Goal: Book appointment/travel/reservation

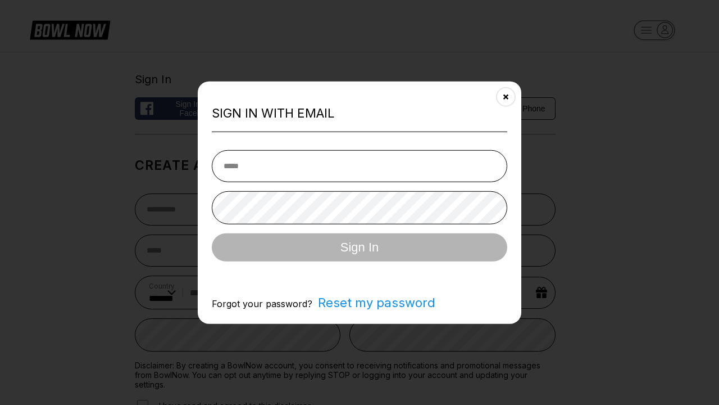
select select "**"
type input "**********"
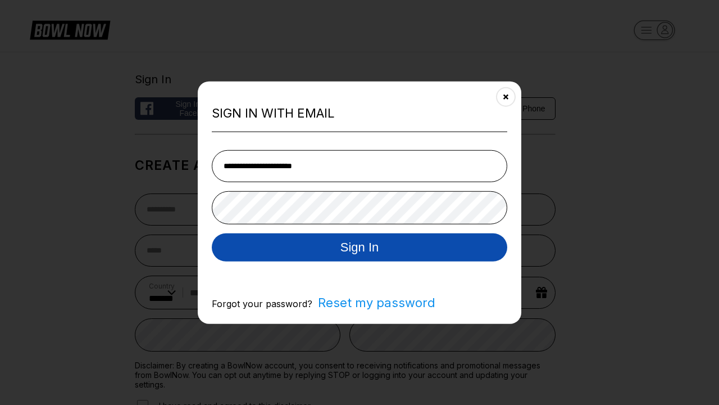
click at [360, 248] on button "Sign In" at bounding box center [360, 247] width 296 height 28
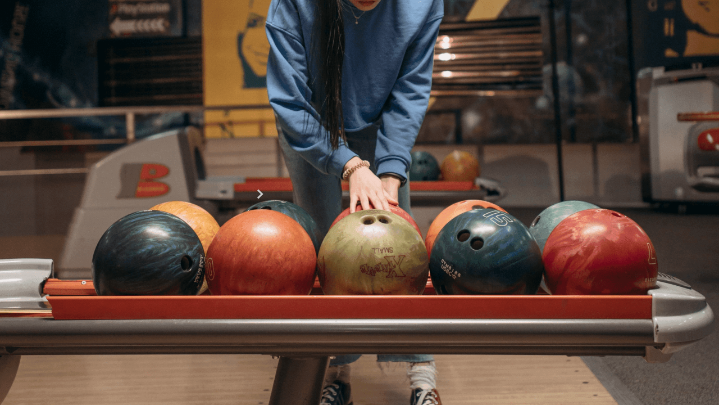
click at [61, 383] on button "11:30 AM" at bounding box center [30, 392] width 61 height 18
